Goal: Communication & Community: Answer question/provide support

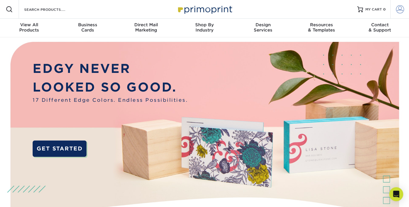
click at [401, 10] on span at bounding box center [400, 9] width 8 height 8
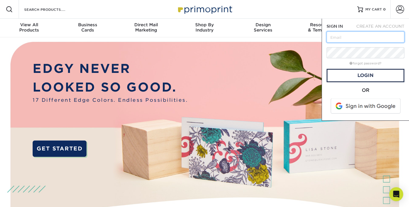
click at [350, 37] on input "text" at bounding box center [366, 36] width 78 height 11
type input "[EMAIL_ADDRESS][DOMAIN_NAME]"
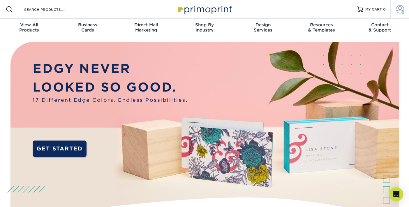
click at [400, 12] on span at bounding box center [400, 9] width 8 height 8
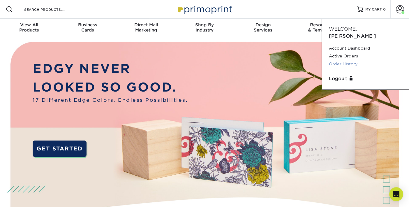
click at [349, 60] on link "Order History" at bounding box center [365, 64] width 73 height 8
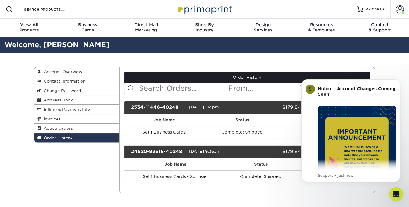
click at [19, 125] on div "Order History Account Overview Contact Information Change Password Address Book…" at bounding box center [204, 130] width 409 height 155
click at [394, 63] on div "Order History Account Overview Contact Information Change Password Address Book…" at bounding box center [204, 130] width 409 height 155
click at [29, 146] on div "Order History Account Overview Contact Information Change Password Address Book…" at bounding box center [204, 130] width 409 height 155
click at [58, 128] on span "Active Orders" at bounding box center [56, 128] width 31 height 5
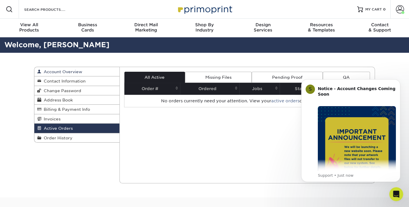
click at [61, 72] on span "Account Overview" at bounding box center [61, 71] width 41 height 5
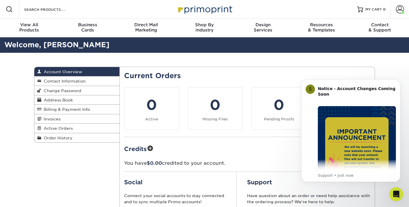
click at [386, 68] on div "Account Overview Account Overview Contact Information Change Password Address B…" at bounding box center [204, 163] width 409 height 220
click at [399, 10] on span at bounding box center [400, 9] width 8 height 8
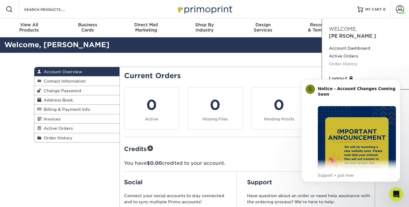
click at [349, 60] on link "Order History" at bounding box center [365, 64] width 73 height 8
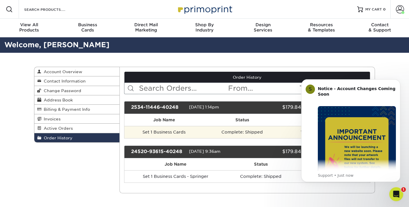
click at [215, 130] on td "Complete: Shipped" at bounding box center [242, 132] width 77 height 12
click at [233, 130] on td "Complete: Shipped" at bounding box center [242, 132] width 77 height 12
click at [199, 131] on td "Set 1 Business Cards" at bounding box center [164, 132] width 80 height 12
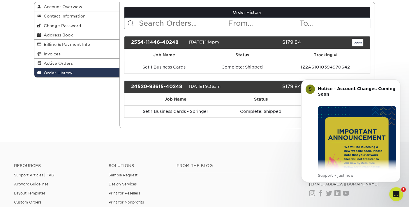
scroll to position [68, 0]
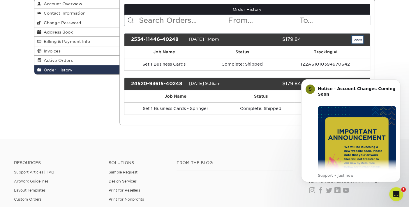
click at [358, 40] on link "open" at bounding box center [357, 40] width 11 height 8
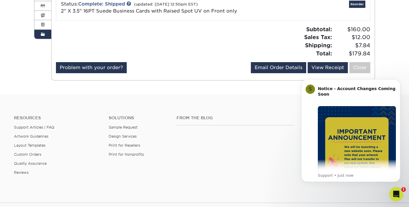
scroll to position [107, 0]
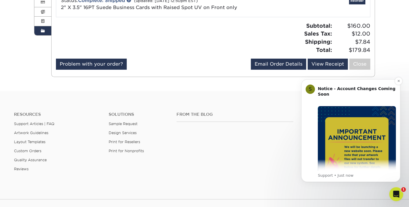
click at [344, 177] on p "Support • Just now" at bounding box center [357, 175] width 78 height 5
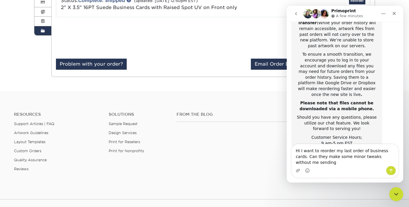
scroll to position [127, 0]
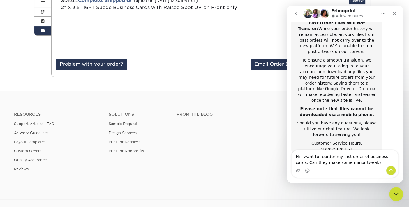
type textarea "Hi I want to reorder my last order of business cards. Can they make some minor …"
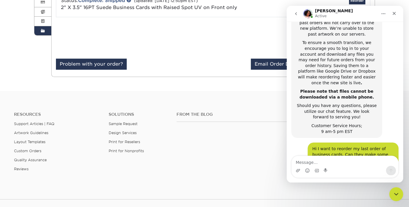
scroll to position [183, 0]
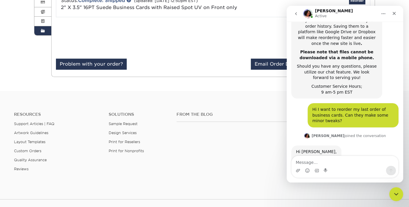
click at [223, 38] on div "Subtotal: $160.00 Sales Tax: $12.00 Shipping: $7.84 Total: $179.84" at bounding box center [294, 38] width 162 height 32
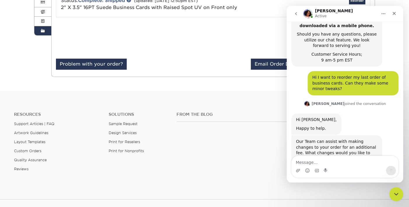
scroll to position [220, 0]
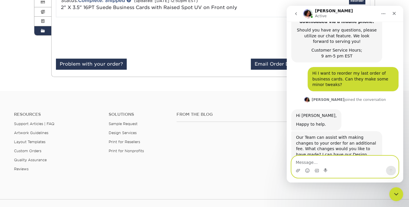
click at [306, 161] on textarea "Message…" at bounding box center [345, 161] width 107 height 10
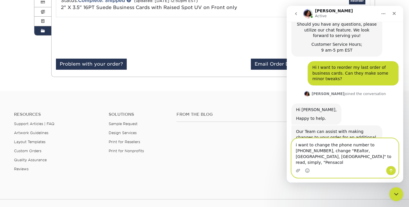
scroll to position [231, 0]
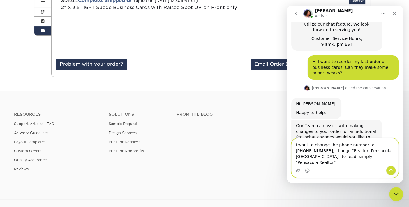
click at [344, 162] on textarea "i want to change the phone number to [PHONE_NUMBER], change "Realtor, Pensacola…" at bounding box center [345, 151] width 107 height 27
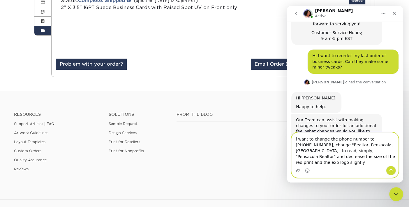
scroll to position [278, 0]
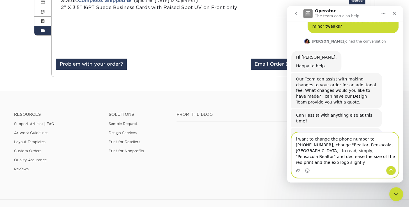
click at [317, 156] on textarea "i want to change the phone number to [PHONE_NUMBER], change "Realtor, Pensacola…" at bounding box center [345, 149] width 107 height 33
click at [369, 150] on textarea "i want to change the phone number to [PHONE_NUMBER], change "Realtor, Pensacola…" at bounding box center [345, 149] width 107 height 33
click at [317, 157] on textarea "i want to change the phone number to [PHONE_NUMBER], change "Realtor, Pensacola…" at bounding box center [345, 149] width 107 height 33
click at [327, 162] on textarea "i want to change the phone number to [PHONE_NUMBER], change "Realtor, Pensacola…" at bounding box center [345, 149] width 107 height 33
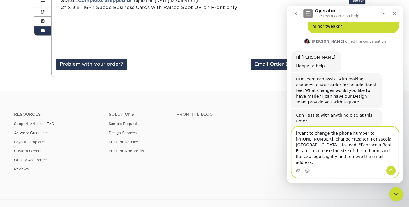
type textarea "i want to change the phone number to [PHONE_NUMBER], change "Realtor, Pensacola…"
click at [391, 170] on icon "Send a message…" at bounding box center [391, 171] width 3 height 4
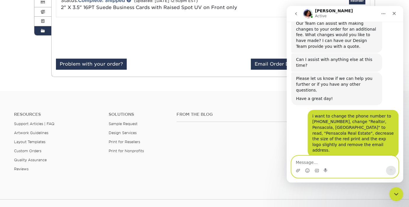
scroll to position [338, 0]
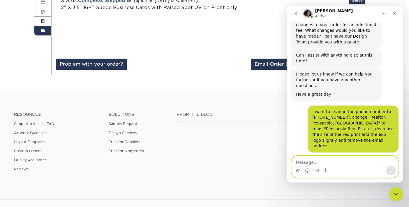
click at [307, 161] on textarea "Message…" at bounding box center [345, 161] width 107 height 10
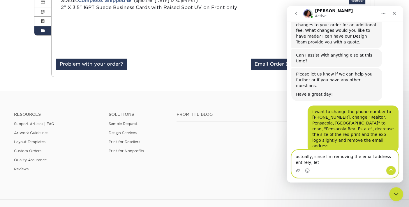
scroll to position [344, 0]
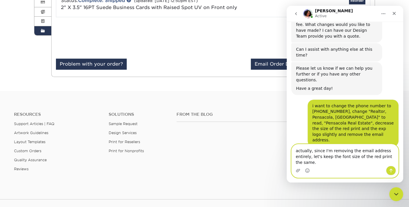
type textarea "actually, since I'm removing the email address entirely, let's keep the font si…"
click at [392, 170] on icon "Send a message…" at bounding box center [391, 170] width 5 height 5
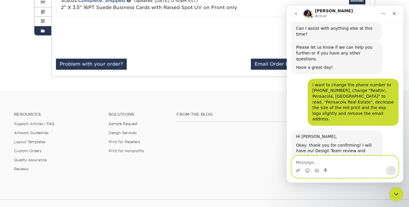
scroll to position [367, 0]
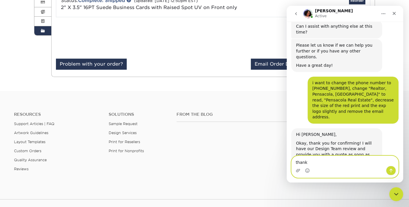
type textarea "thanks"
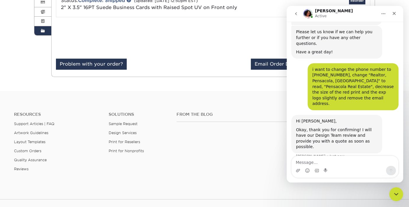
click at [221, 50] on div "Subtotal: $160.00 Sales Tax: $12.00 Shipping: $7.84 Total: $179.84" at bounding box center [294, 38] width 162 height 32
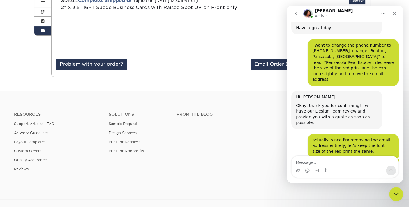
scroll to position [406, 0]
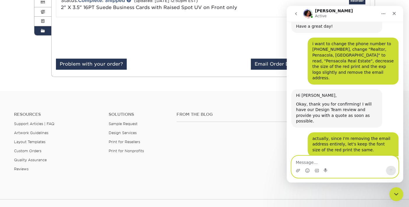
click at [304, 163] on textarea "Message…" at bounding box center [345, 161] width 107 height 10
type textarea "no, that's it, thanks"
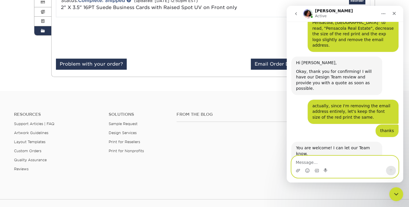
scroll to position [441, 0]
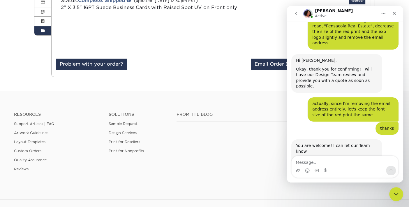
click at [223, 38] on div "Subtotal: $160.00 Sales Tax: $12.00 Shipping: $7.84 Total: $179.84" at bounding box center [294, 38] width 162 height 32
